Goal: Navigation & Orientation: Understand site structure

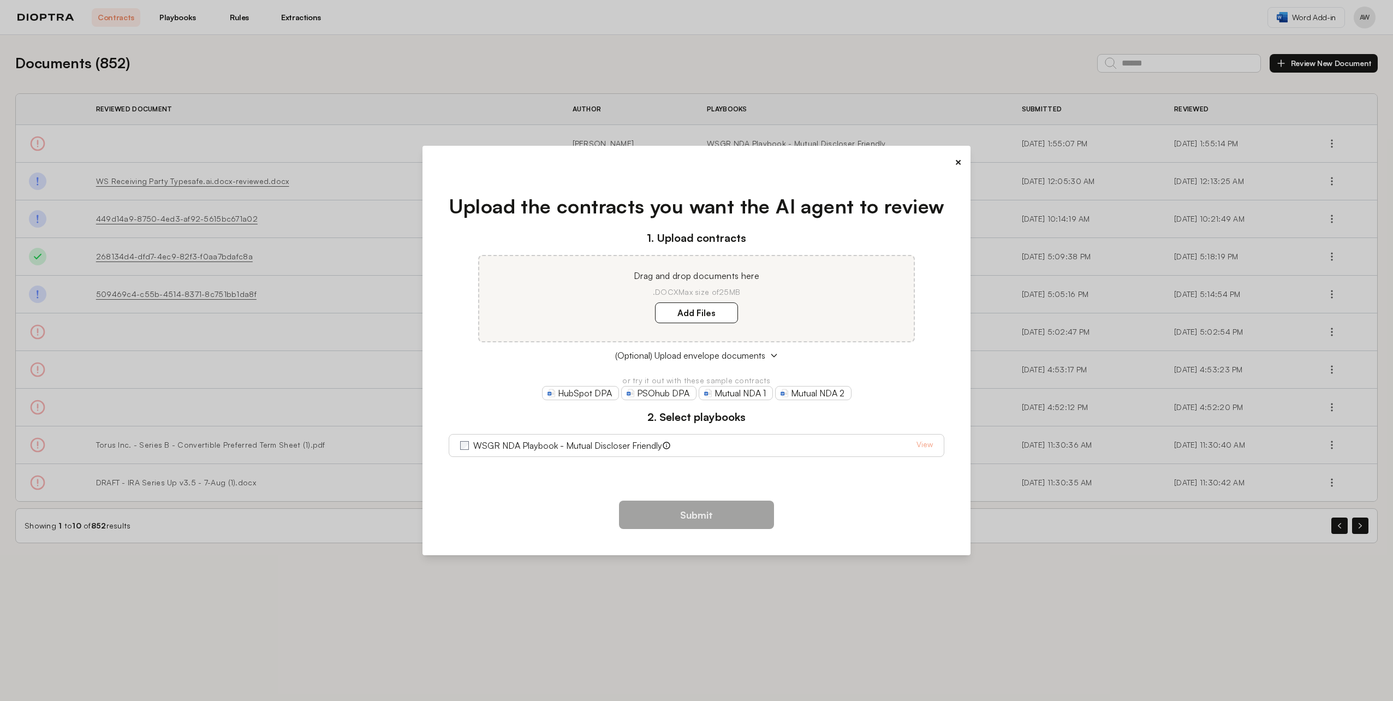
click at [952, 160] on div "×" at bounding box center [696, 161] width 531 height 15
click at [960, 165] on button "×" at bounding box center [958, 161] width 7 height 15
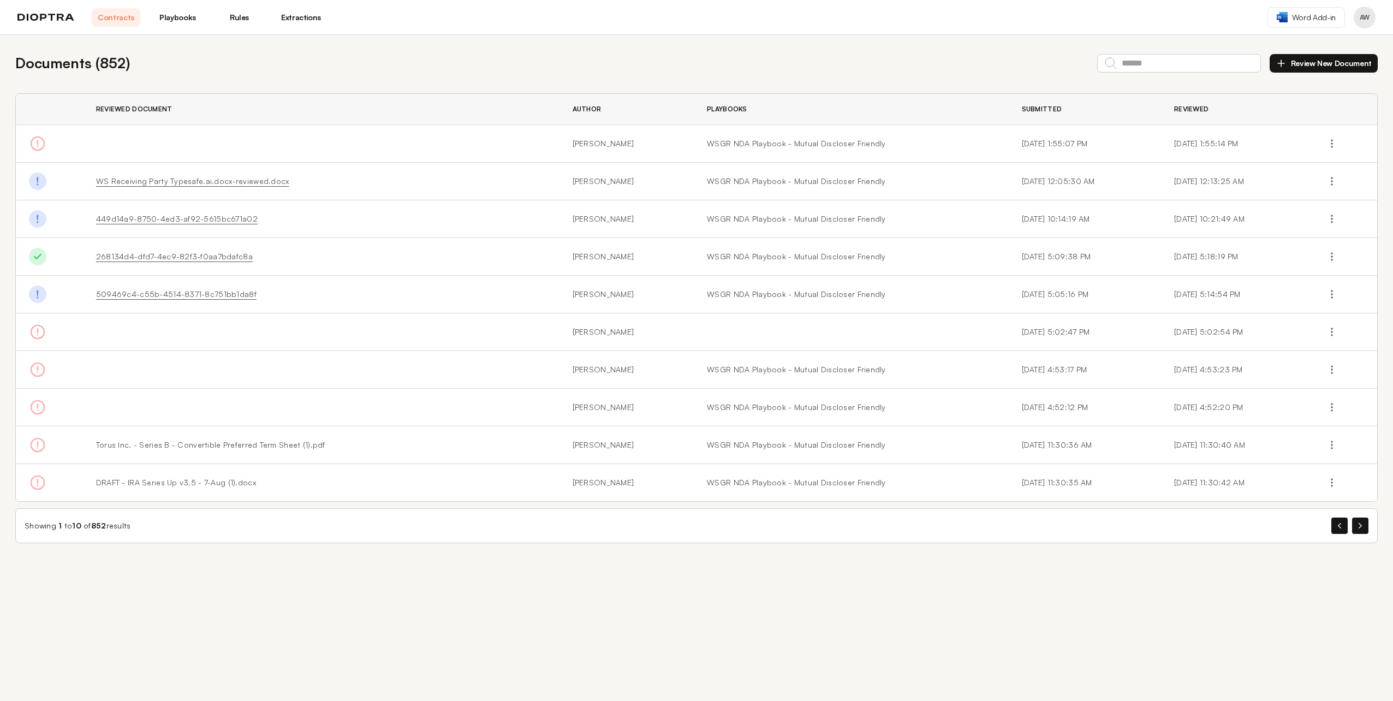
click at [1369, 19] on button "Profile menu" at bounding box center [1365, 18] width 22 height 22
click at [1350, 38] on button "Profile" at bounding box center [1323, 45] width 104 height 20
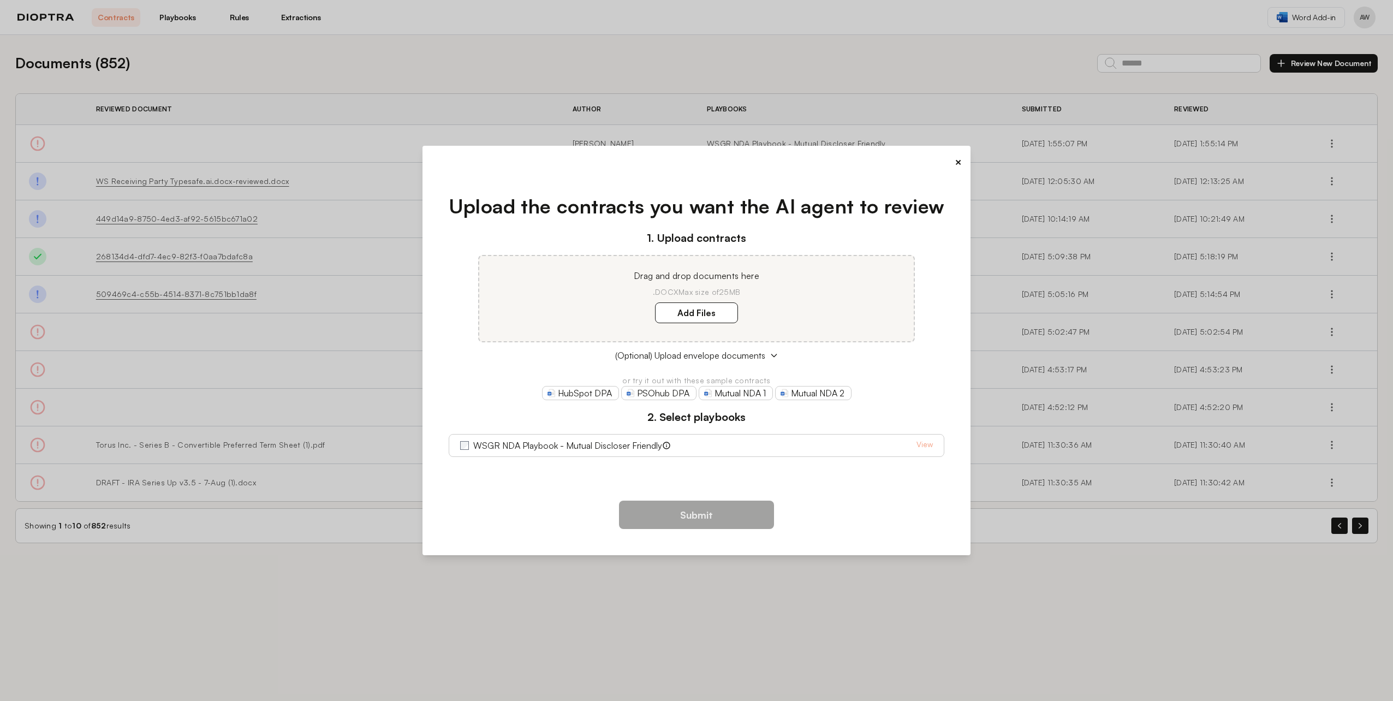
click at [950, 160] on div "×" at bounding box center [696, 161] width 531 height 15
click at [958, 162] on button "×" at bounding box center [958, 161] width 7 height 15
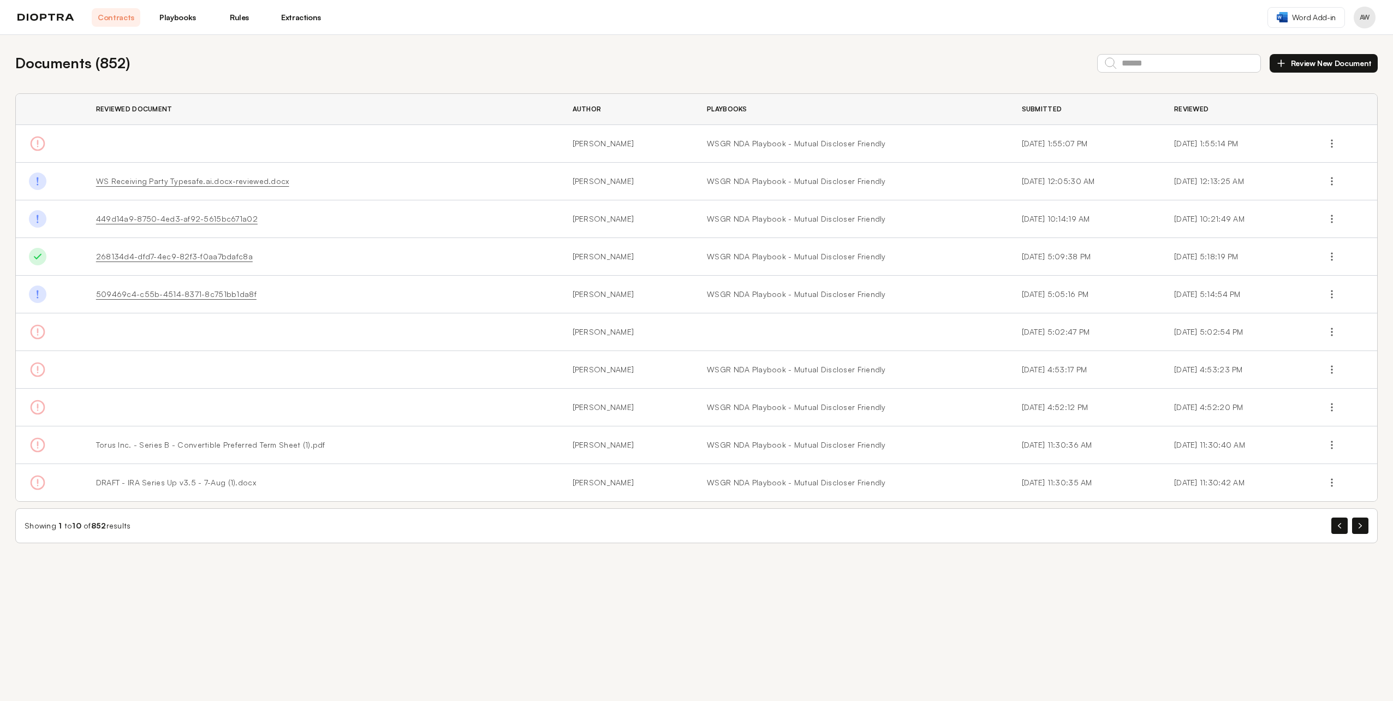
click at [189, 24] on link "Playbooks" at bounding box center [177, 17] width 49 height 19
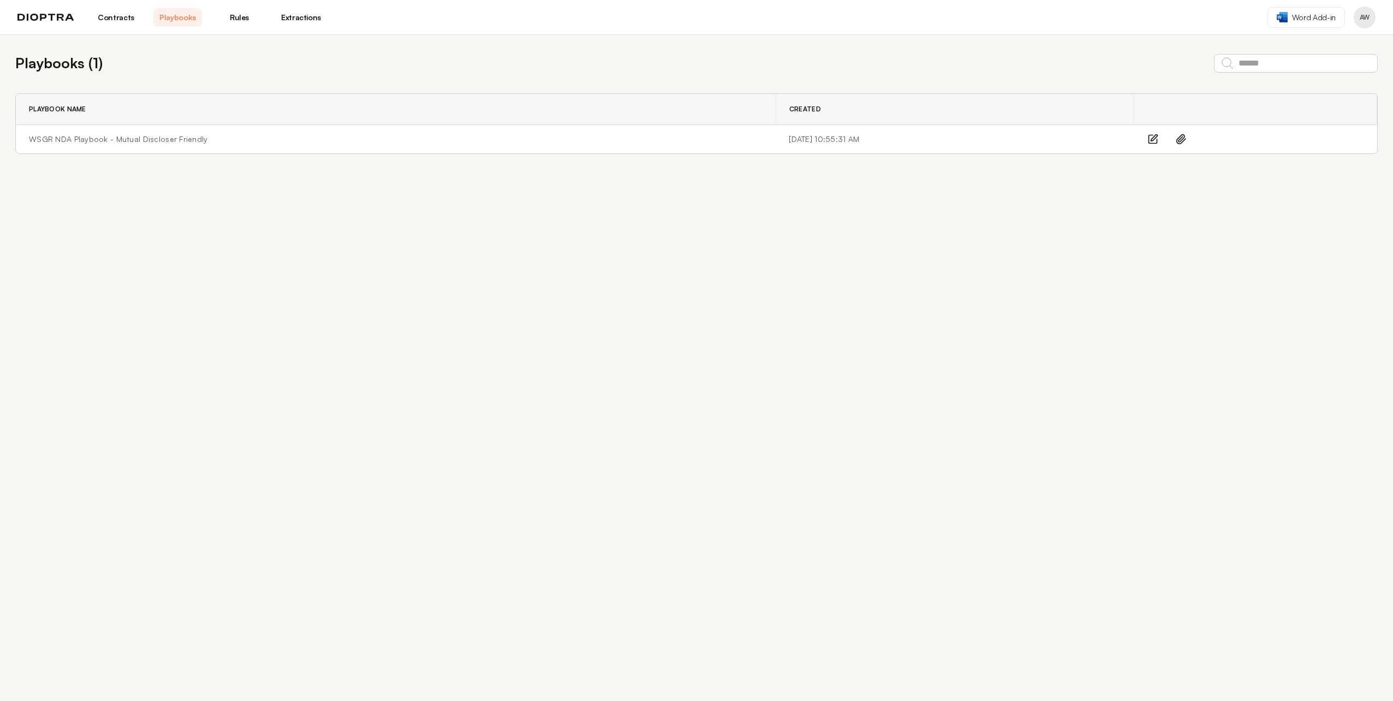
click at [233, 21] on link "Rules" at bounding box center [239, 17] width 49 height 19
